Goal: Find specific page/section: Find specific page/section

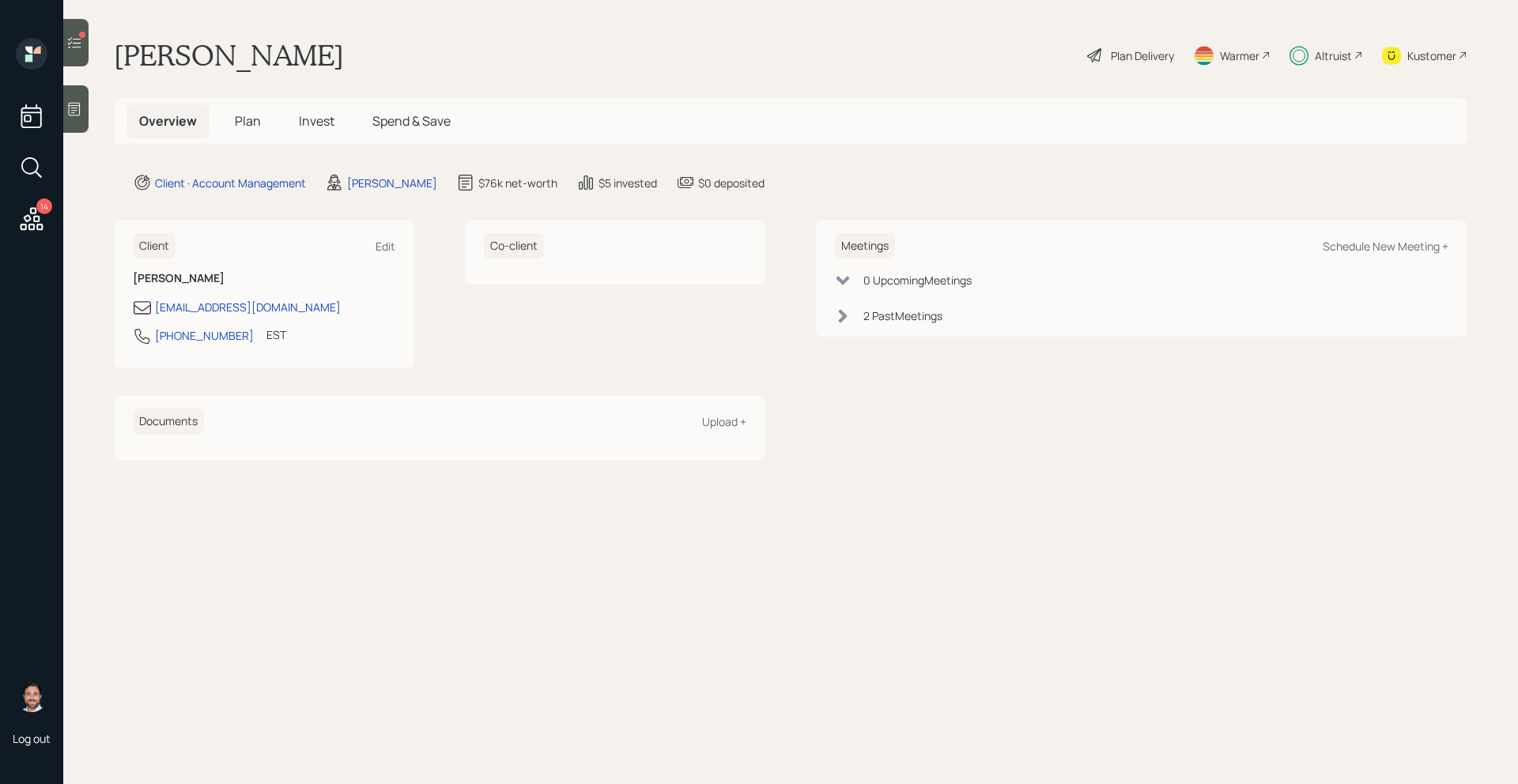
click at [33, 208] on icon at bounding box center [32, 218] width 23 height 23
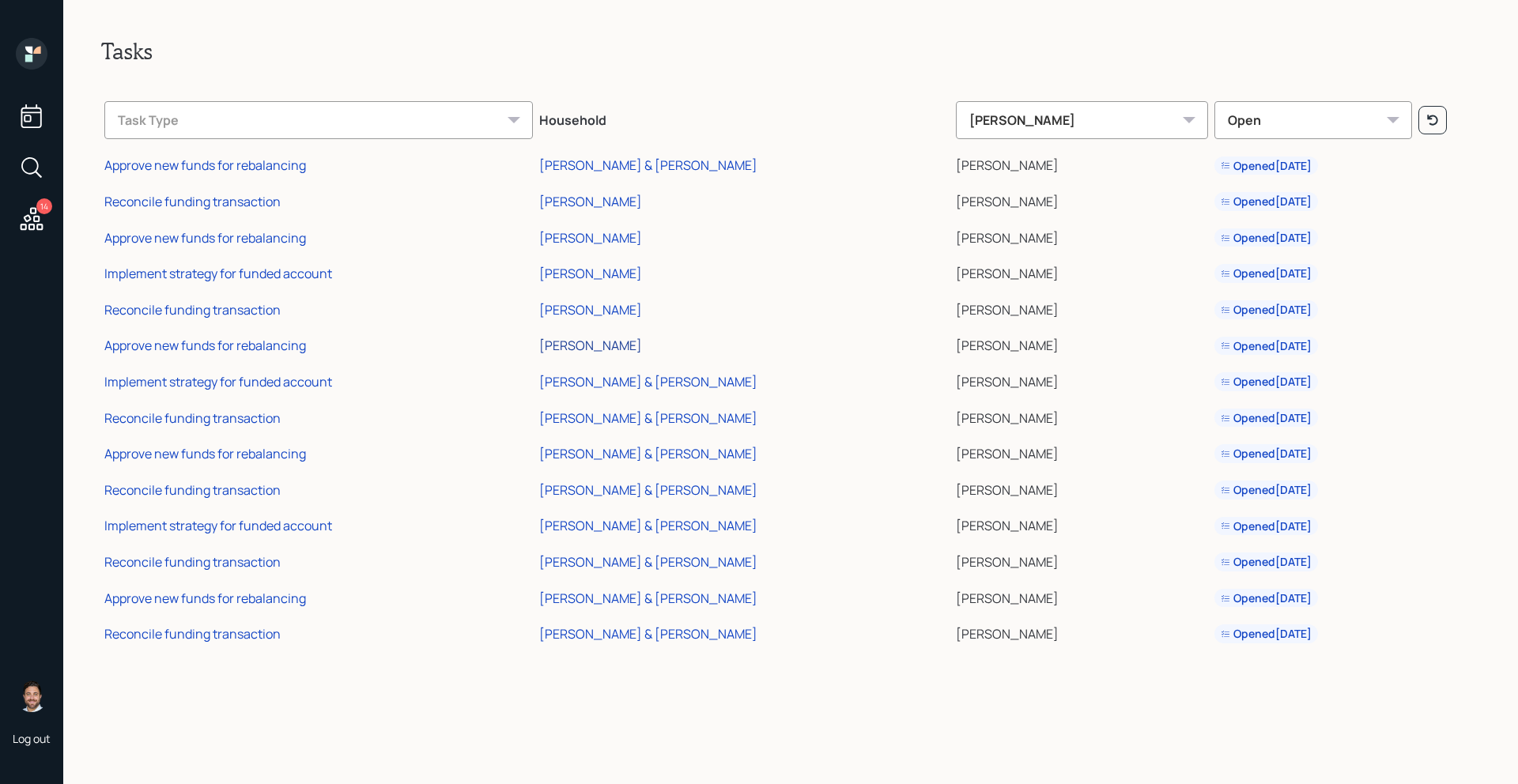
click at [609, 350] on div "[PERSON_NAME]" at bounding box center [591, 346] width 103 height 18
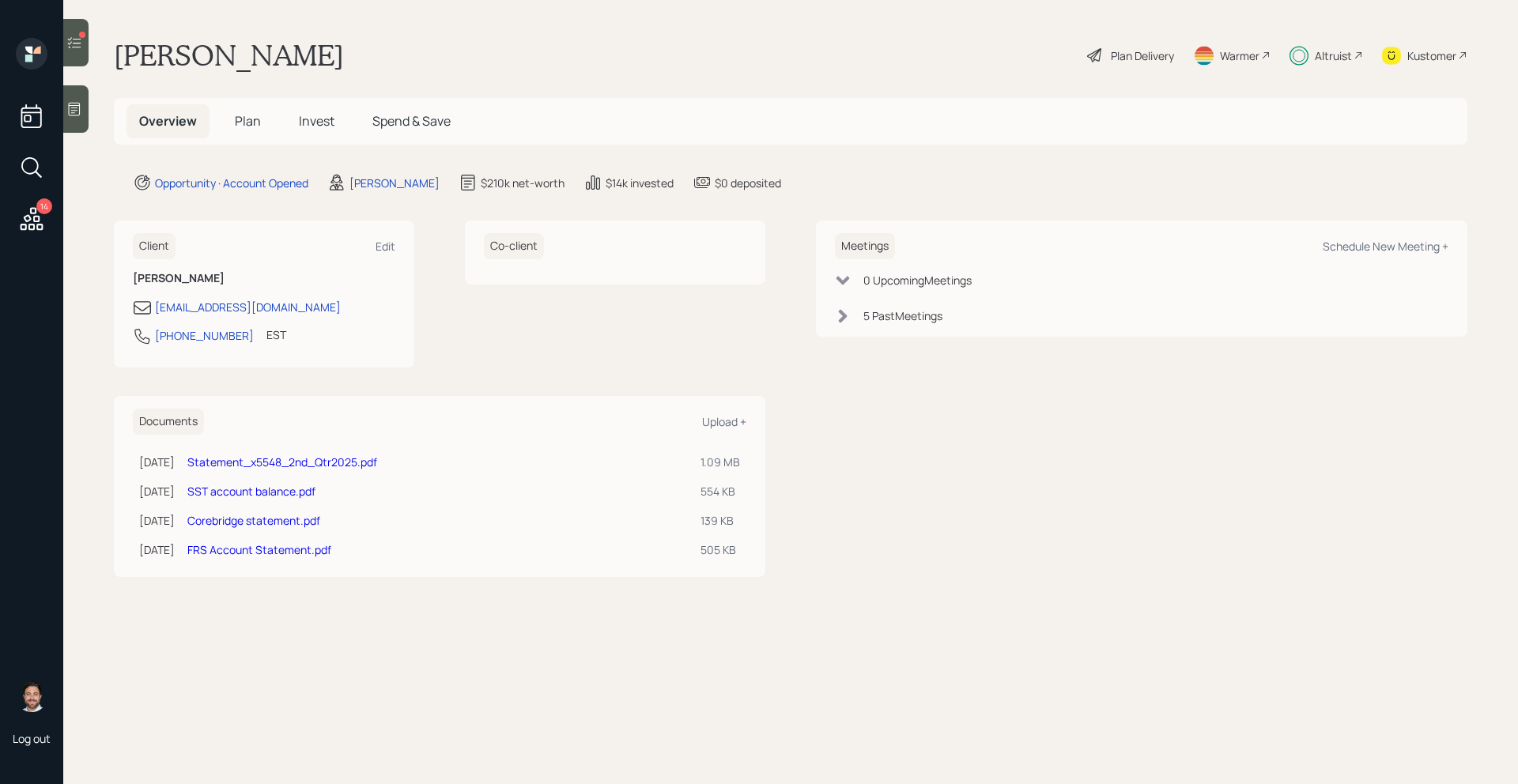
click at [71, 56] on div at bounding box center [76, 43] width 26 height 48
